Goal: Task Accomplishment & Management: Manage account settings

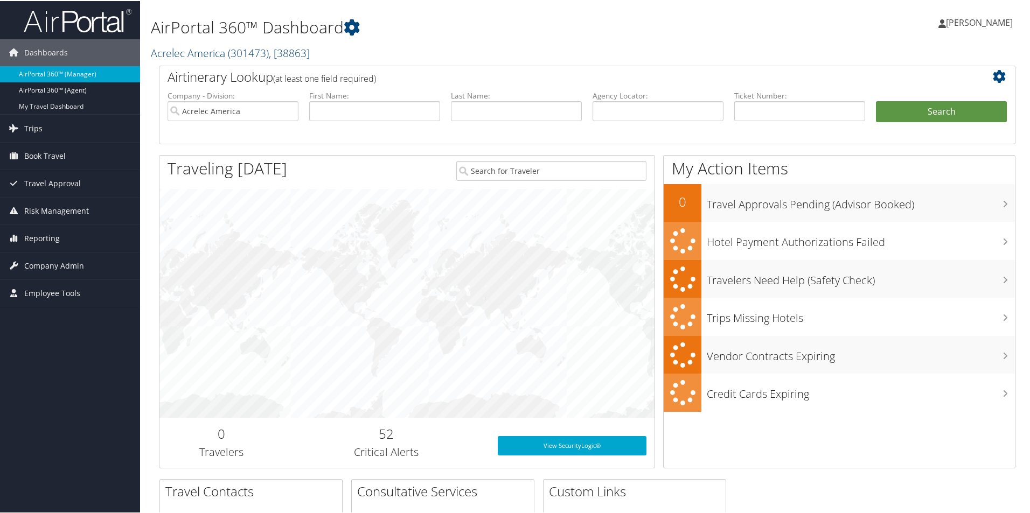
click at [193, 52] on link "Acrelec America ( 301473 ) , [ 38863 ]" at bounding box center [230, 52] width 159 height 15
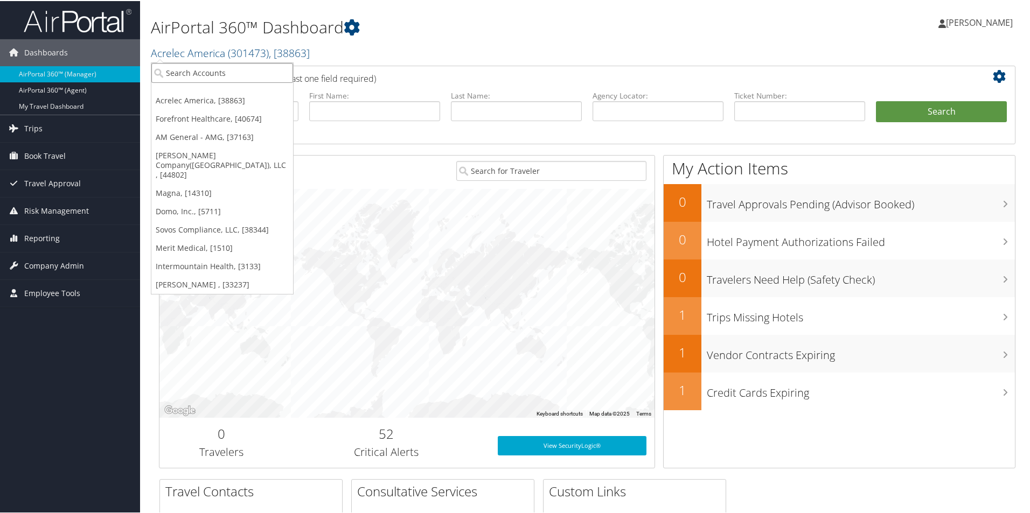
click at [192, 75] on input "search" at bounding box center [222, 72] width 142 height 20
type input "autoli"
click at [257, 95] on div "Autoliv Corporate (AUT100), [3451]" at bounding box center [231, 92] width 173 height 10
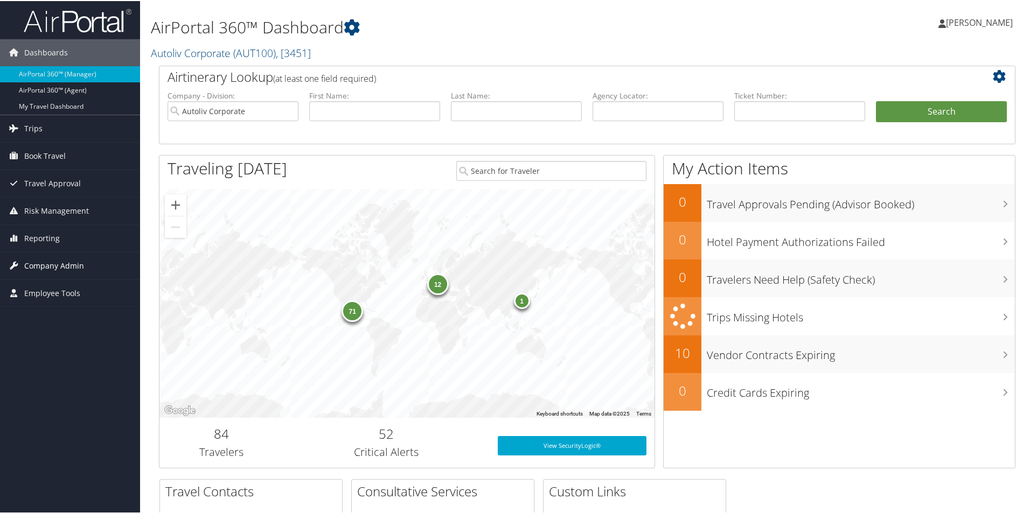
click at [55, 262] on span "Company Admin" at bounding box center [54, 265] width 60 height 27
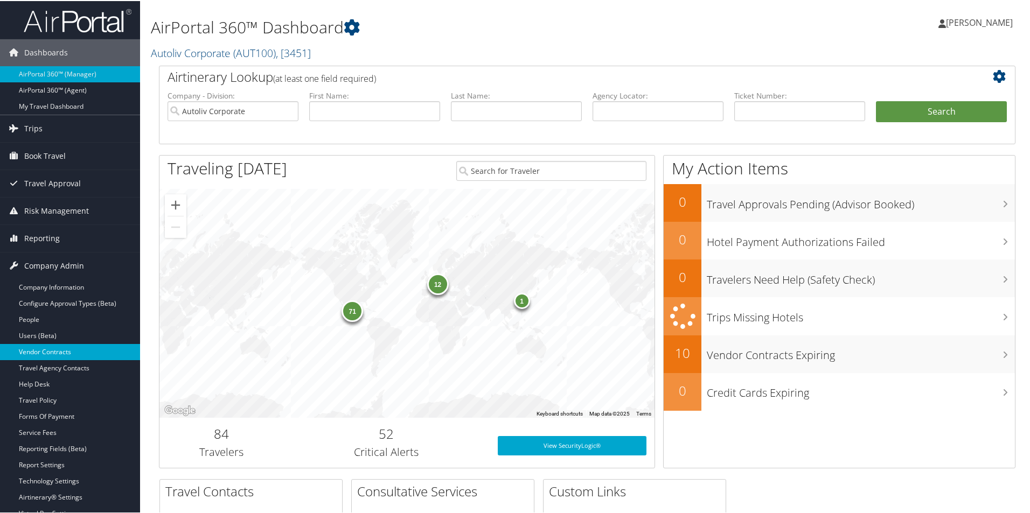
click at [65, 345] on link "Vendor Contracts" at bounding box center [70, 351] width 140 height 16
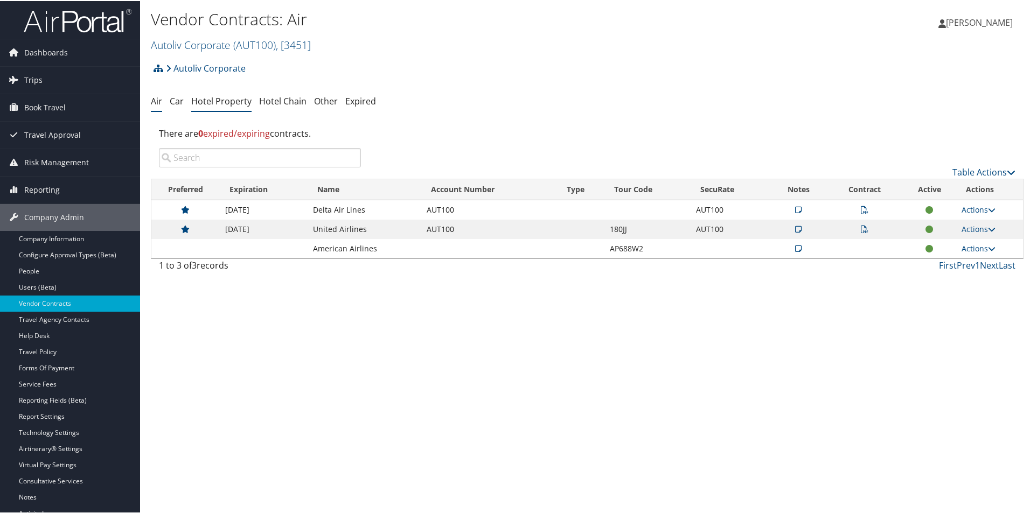
click at [216, 103] on link "Hotel Property" at bounding box center [221, 100] width 60 height 12
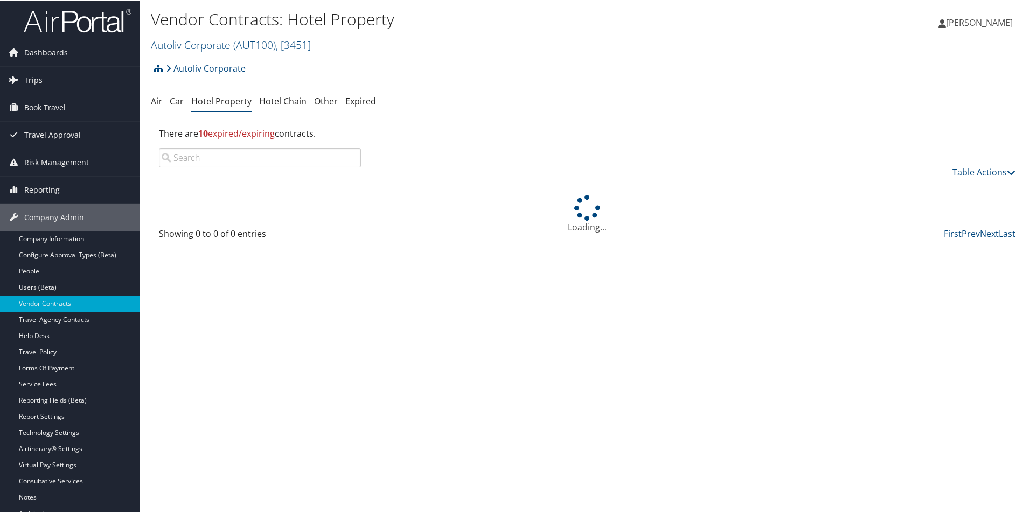
click at [217, 158] on input "search" at bounding box center [260, 156] width 202 height 19
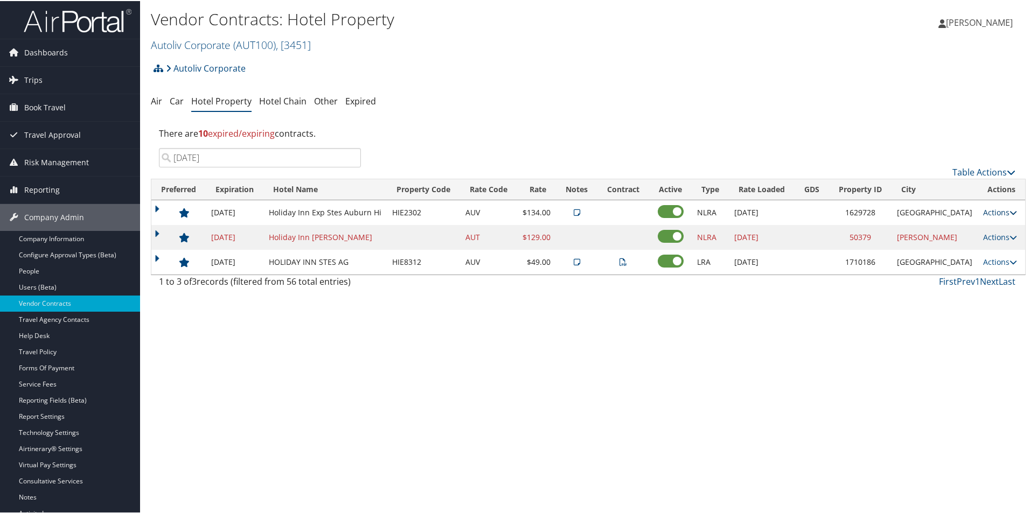
type input "[DATE]"
click at [988, 212] on link "Actions" at bounding box center [1000, 211] width 34 height 10
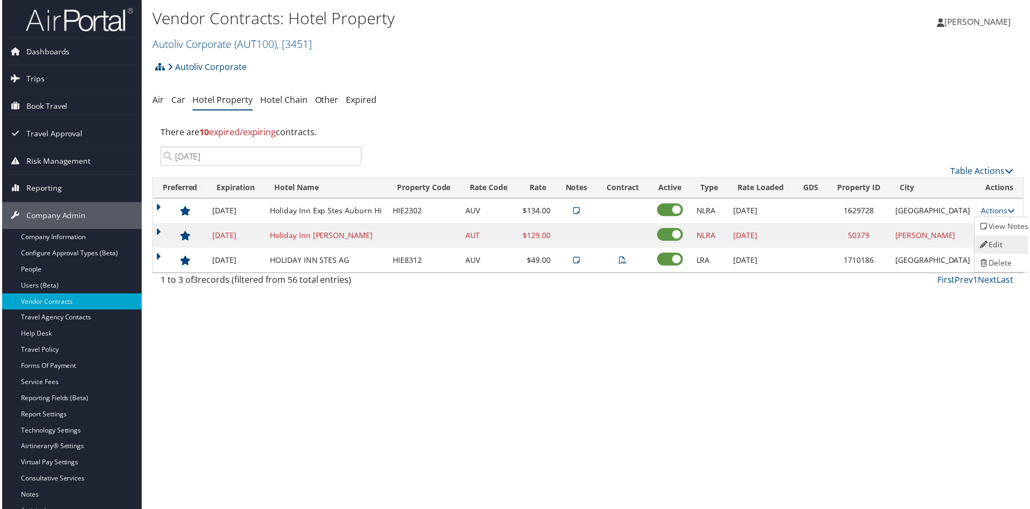
click at [988, 240] on link "Edit" at bounding box center [1006, 246] width 58 height 18
select select "NLRA"
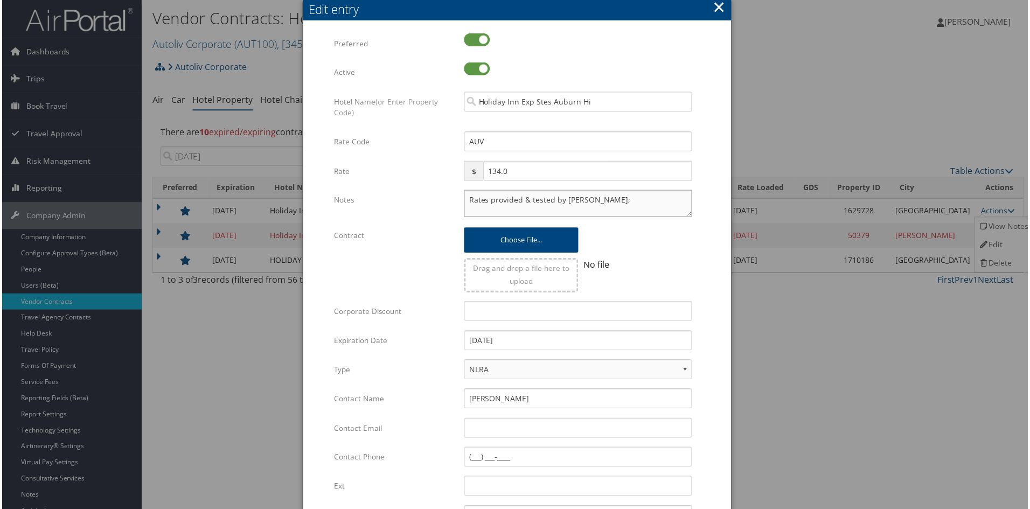
click at [548, 207] on textarea "Rates provided & tested by [PERSON_NAME];" at bounding box center [578, 204] width 229 height 27
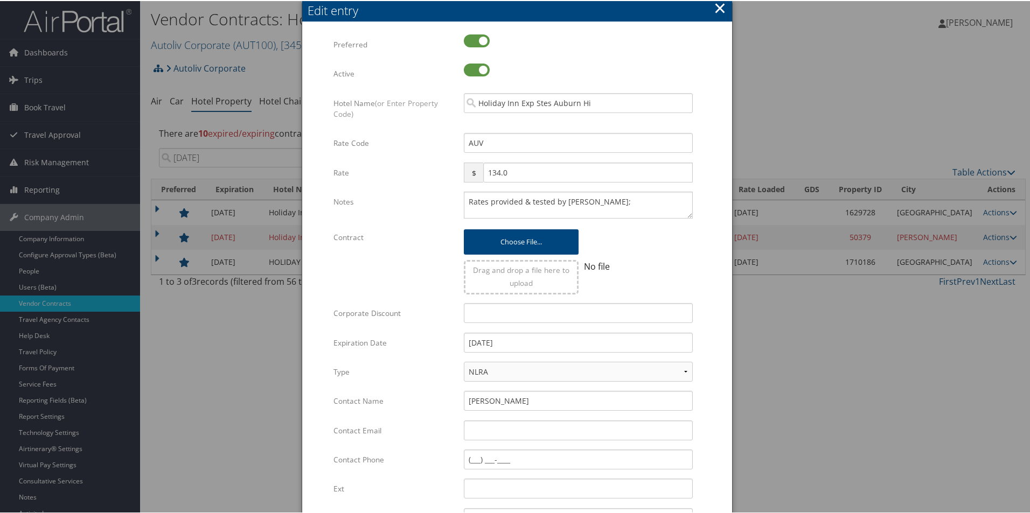
click at [221, 404] on div at bounding box center [517, 256] width 1035 height 513
click at [717, 10] on button "×" at bounding box center [720, 7] width 12 height 22
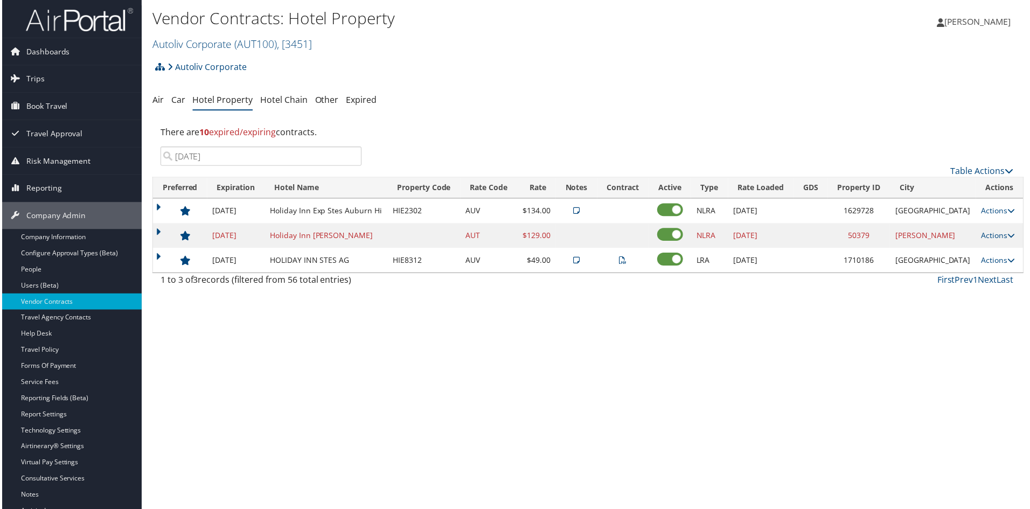
scroll to position [36, 0]
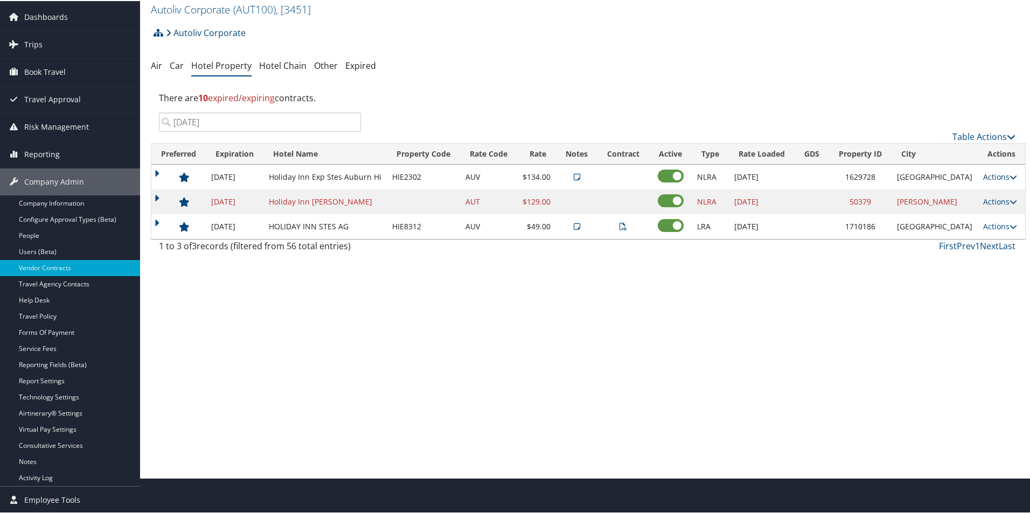
click at [994, 178] on link "Actions" at bounding box center [1000, 176] width 34 height 10
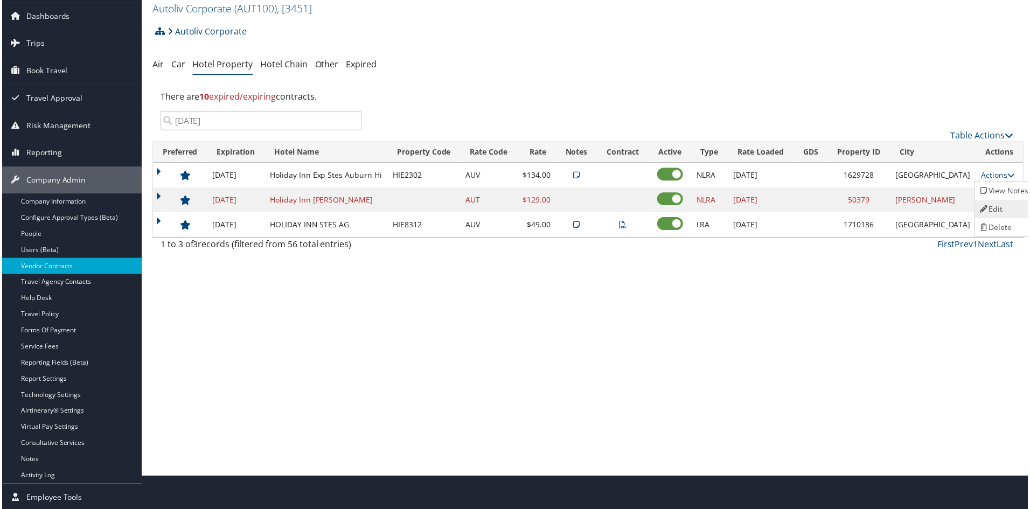
click at [992, 211] on link "Edit" at bounding box center [1006, 210] width 58 height 18
select select "NLRA"
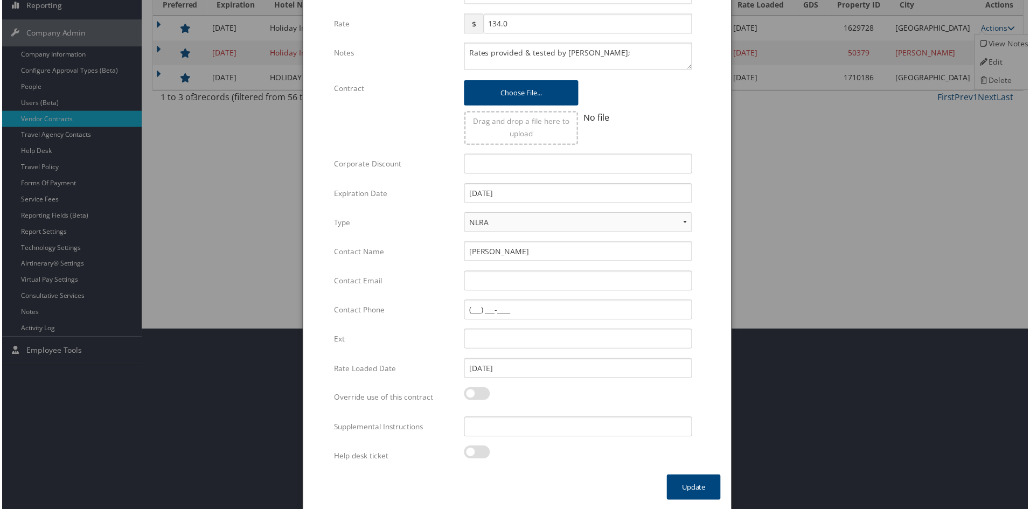
scroll to position [188, 0]
click at [825, 372] on div at bounding box center [517, 256] width 1035 height 513
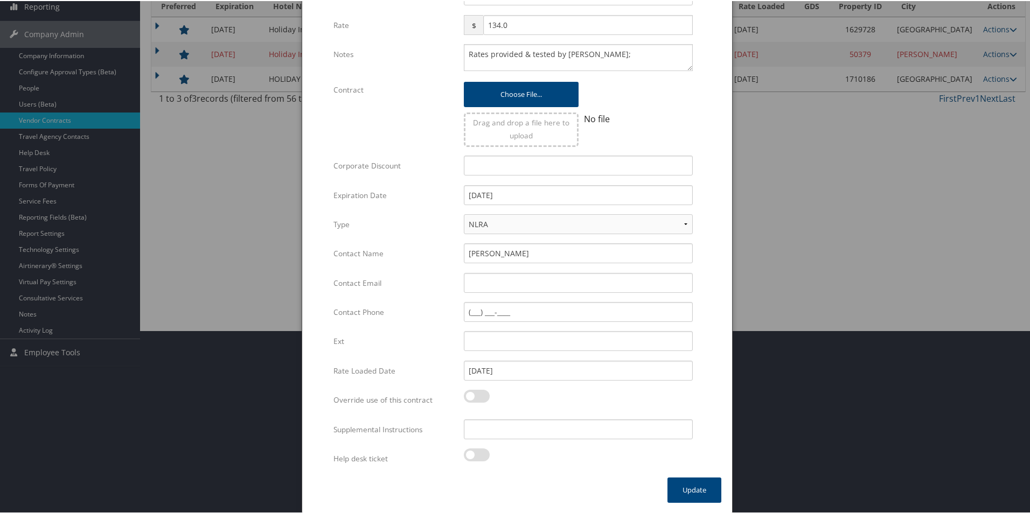
click at [849, 343] on div at bounding box center [517, 256] width 1035 height 513
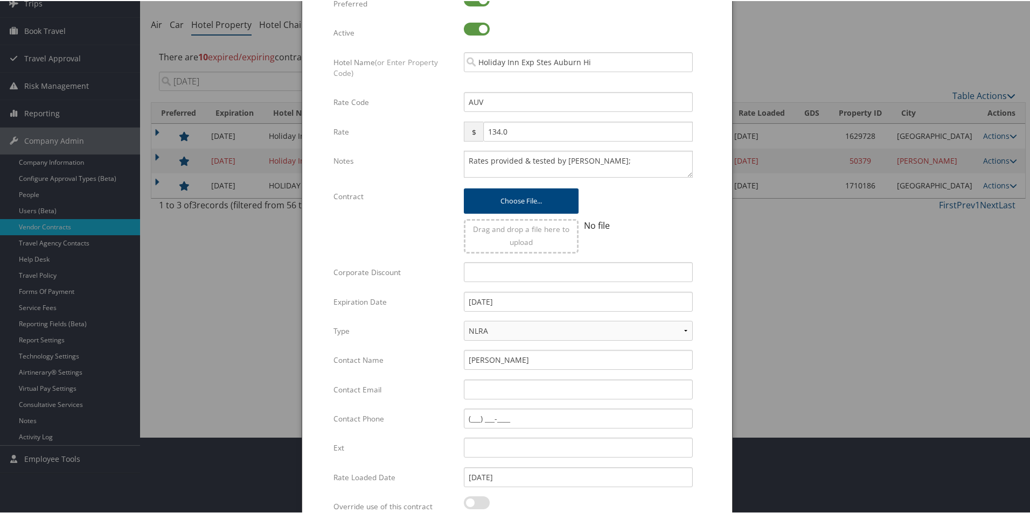
scroll to position [0, 0]
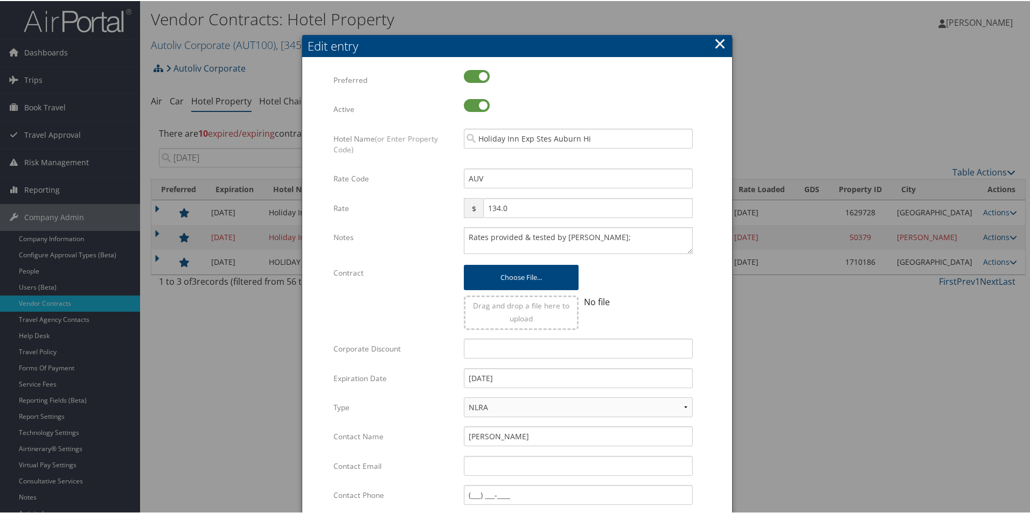
click at [721, 42] on button "×" at bounding box center [720, 43] width 12 height 22
